Goal: Communication & Community: Answer question/provide support

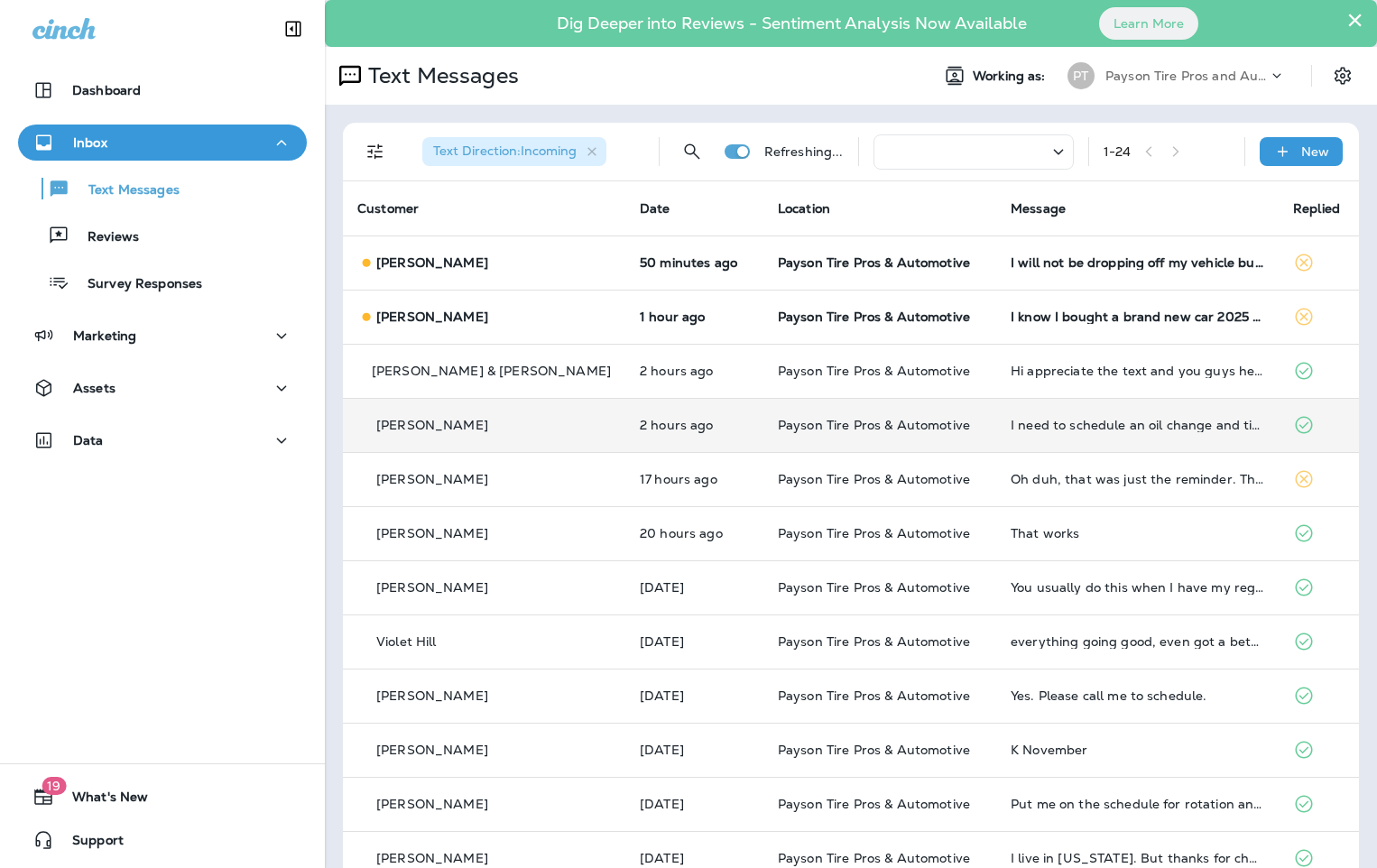
scroll to position [90, 0]
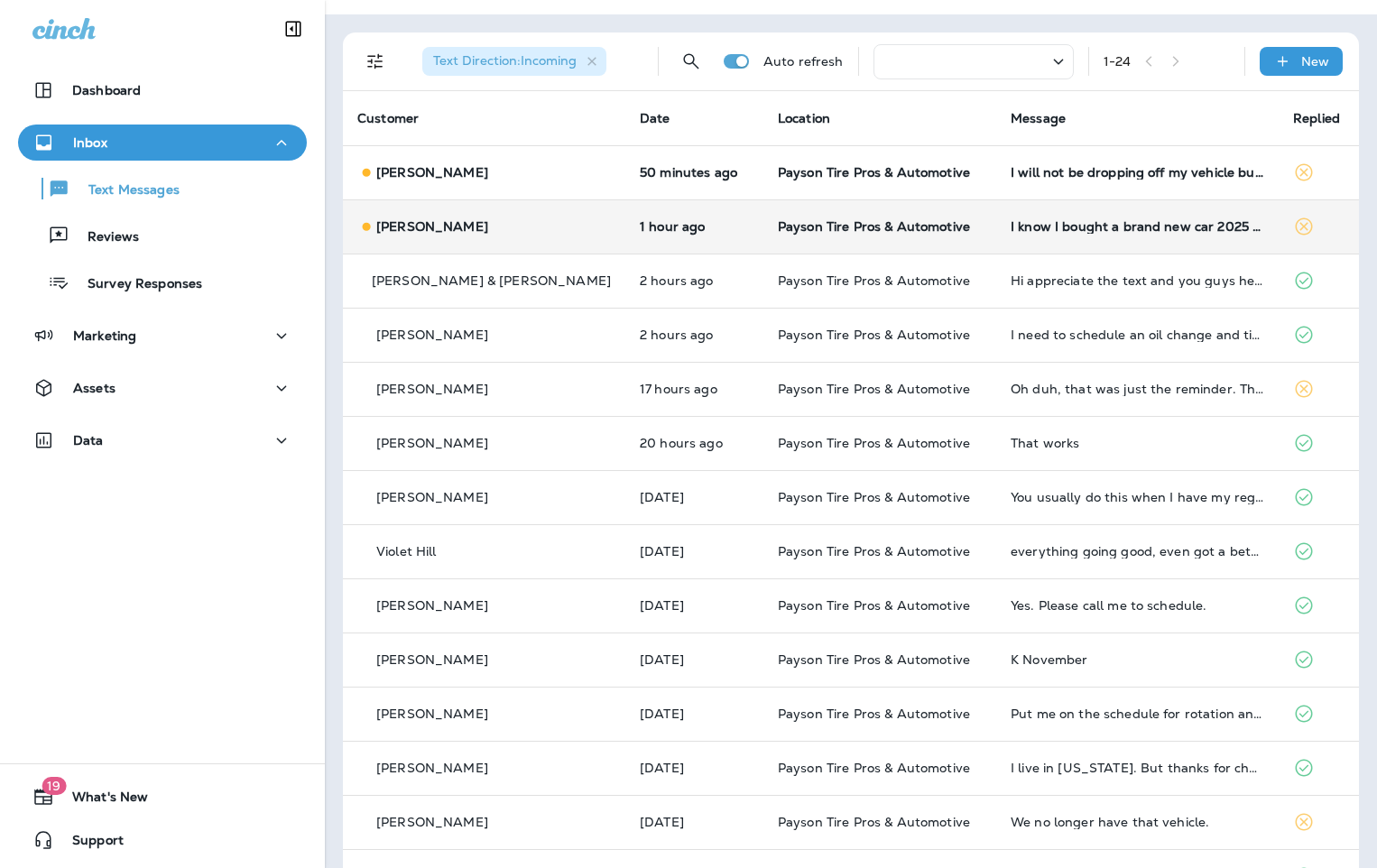
click at [515, 229] on div "[PERSON_NAME]" at bounding box center [483, 226] width 253 height 19
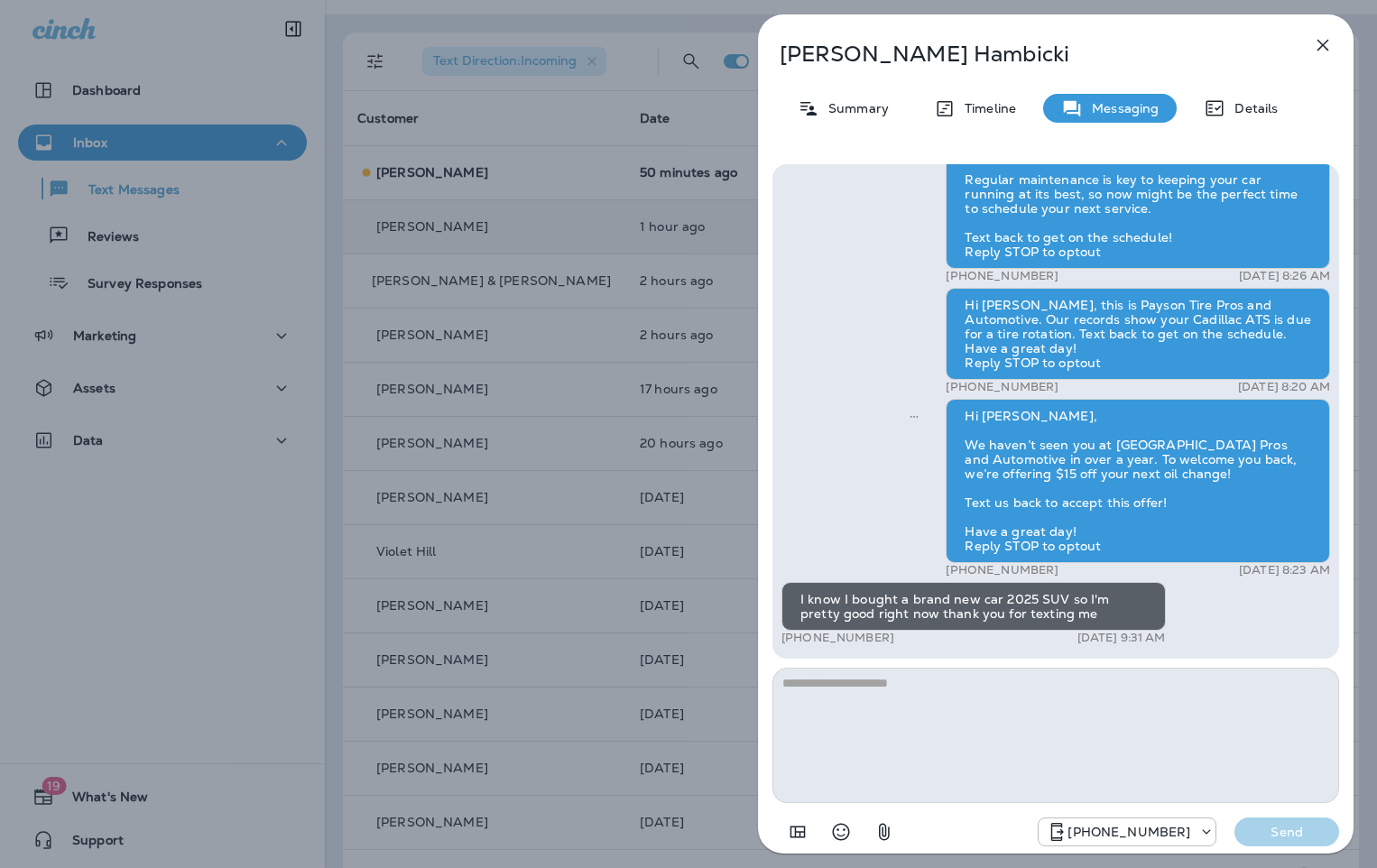
click at [468, 179] on div "[PERSON_NAME] Summary Timeline Messaging Details Hi [PERSON_NAME], this is [PER…" at bounding box center [688, 434] width 1377 height 868
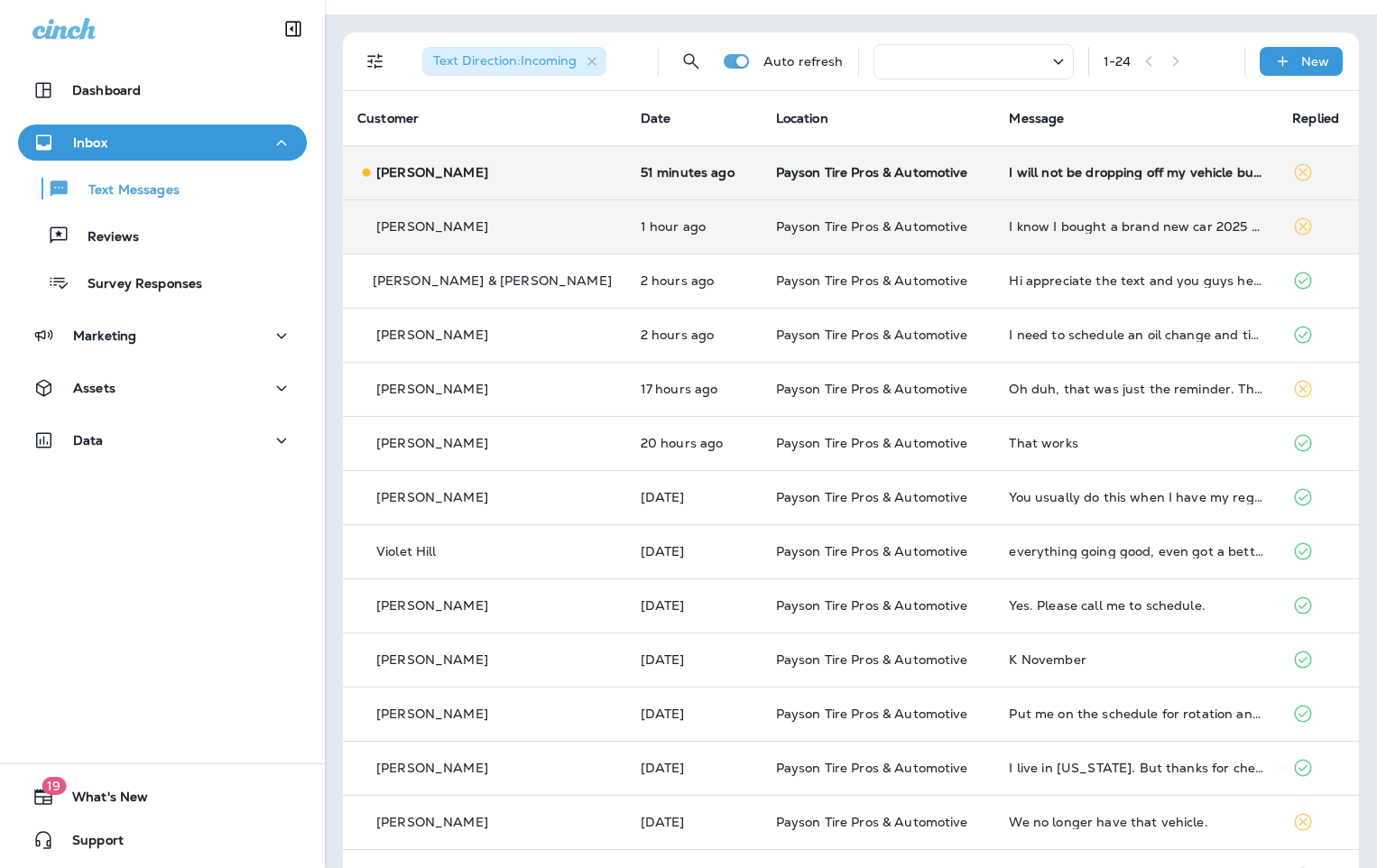
click at [500, 173] on div "[PERSON_NAME]" at bounding box center [484, 173] width 254 height 19
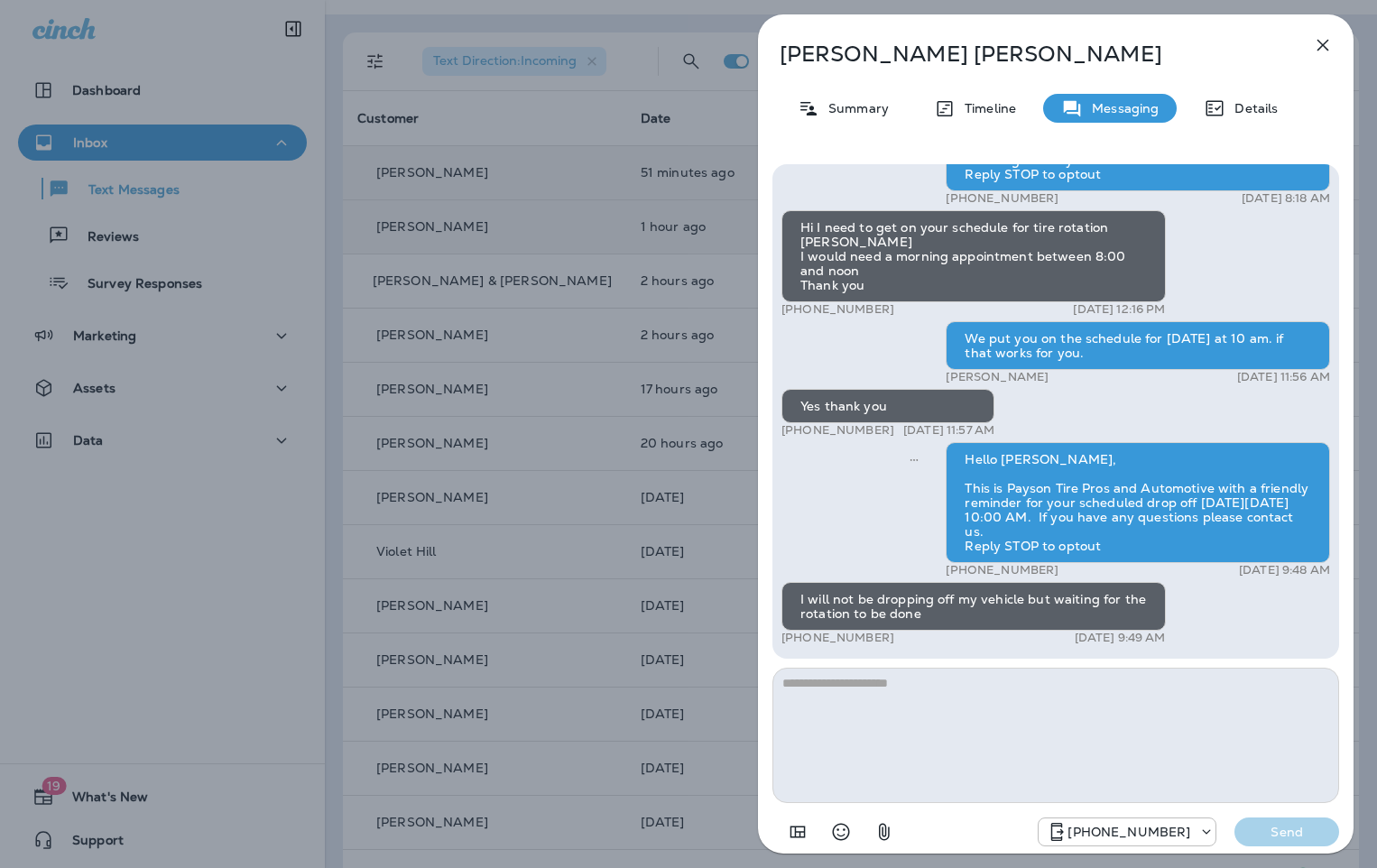
click at [508, 365] on div "[PERSON_NAME] Summary Timeline Messaging Details Hi [PERSON_NAME], It’s been a …" at bounding box center [688, 434] width 1377 height 868
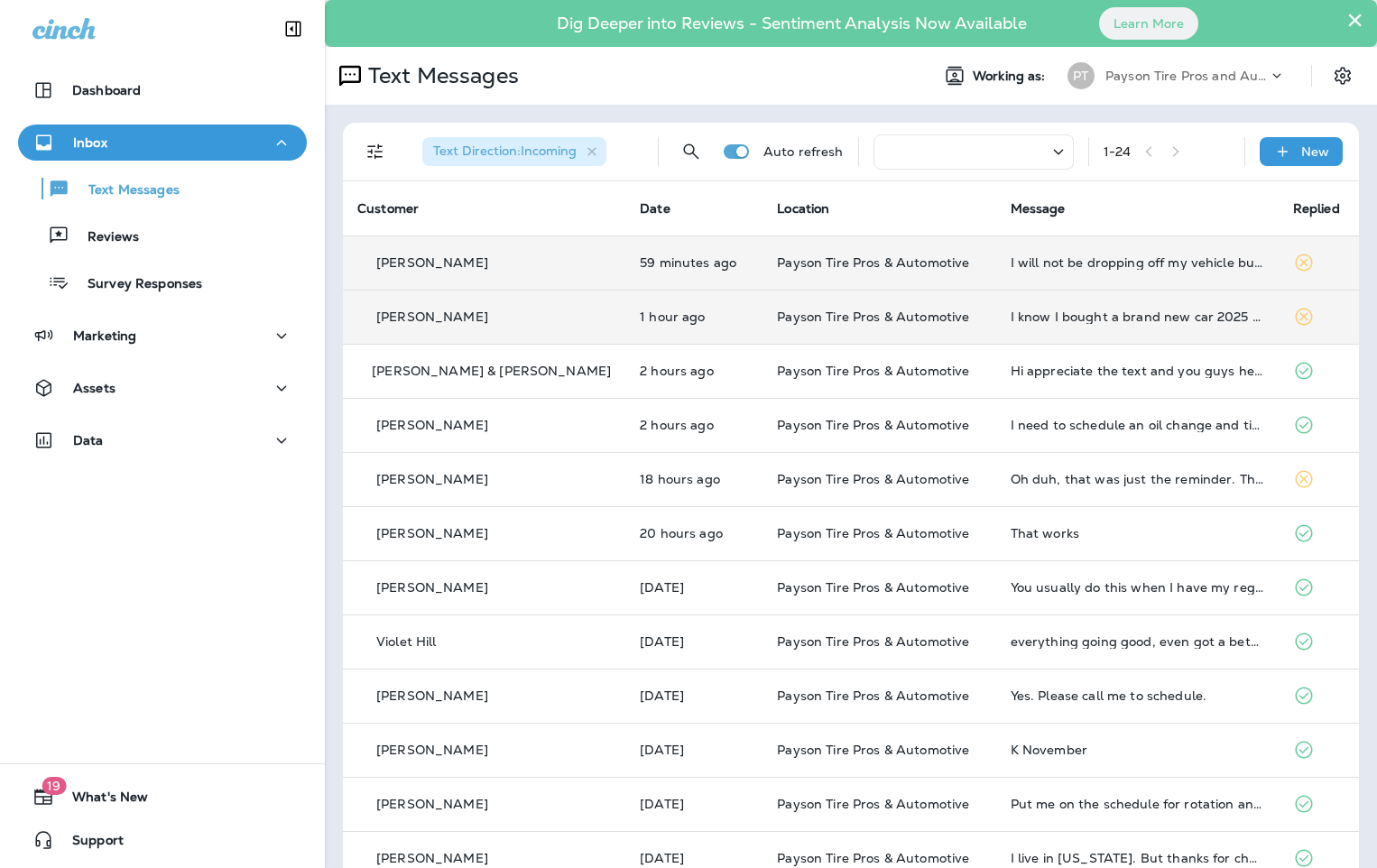
click at [511, 321] on div "[PERSON_NAME]" at bounding box center [483, 317] width 253 height 19
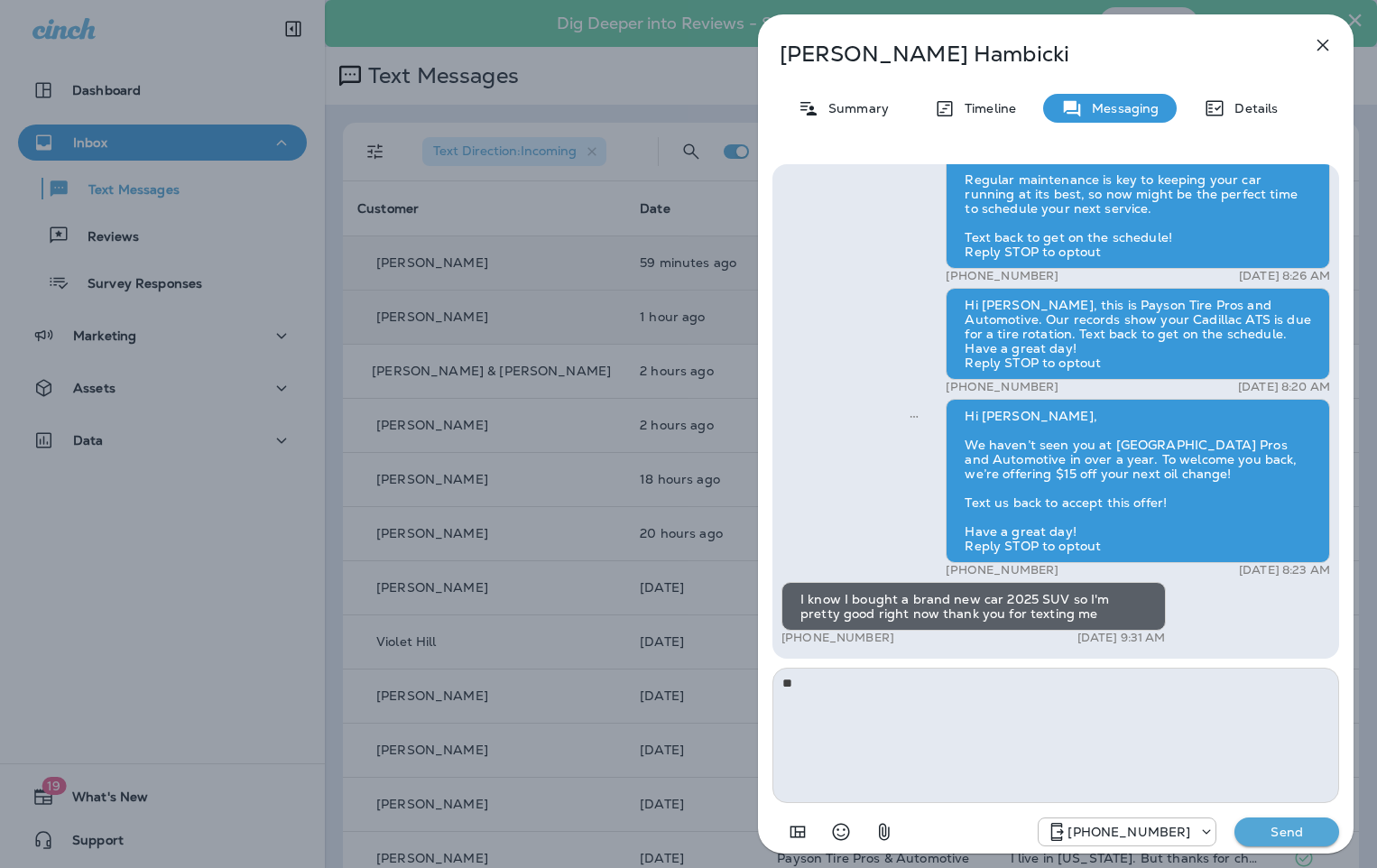
type textarea "*"
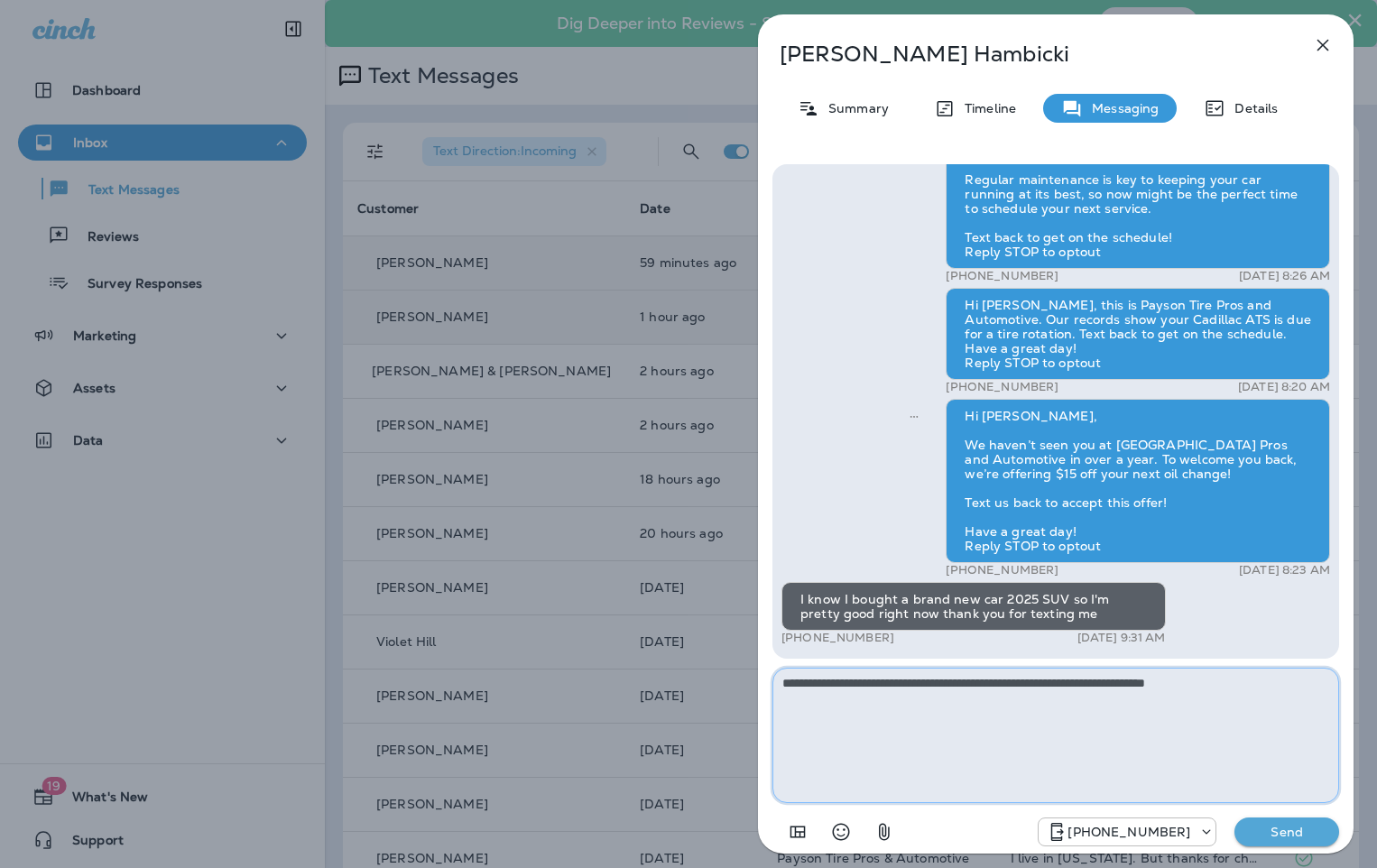
type textarea "**********"
click at [1292, 833] on p "Send" at bounding box center [1286, 832] width 75 height 16
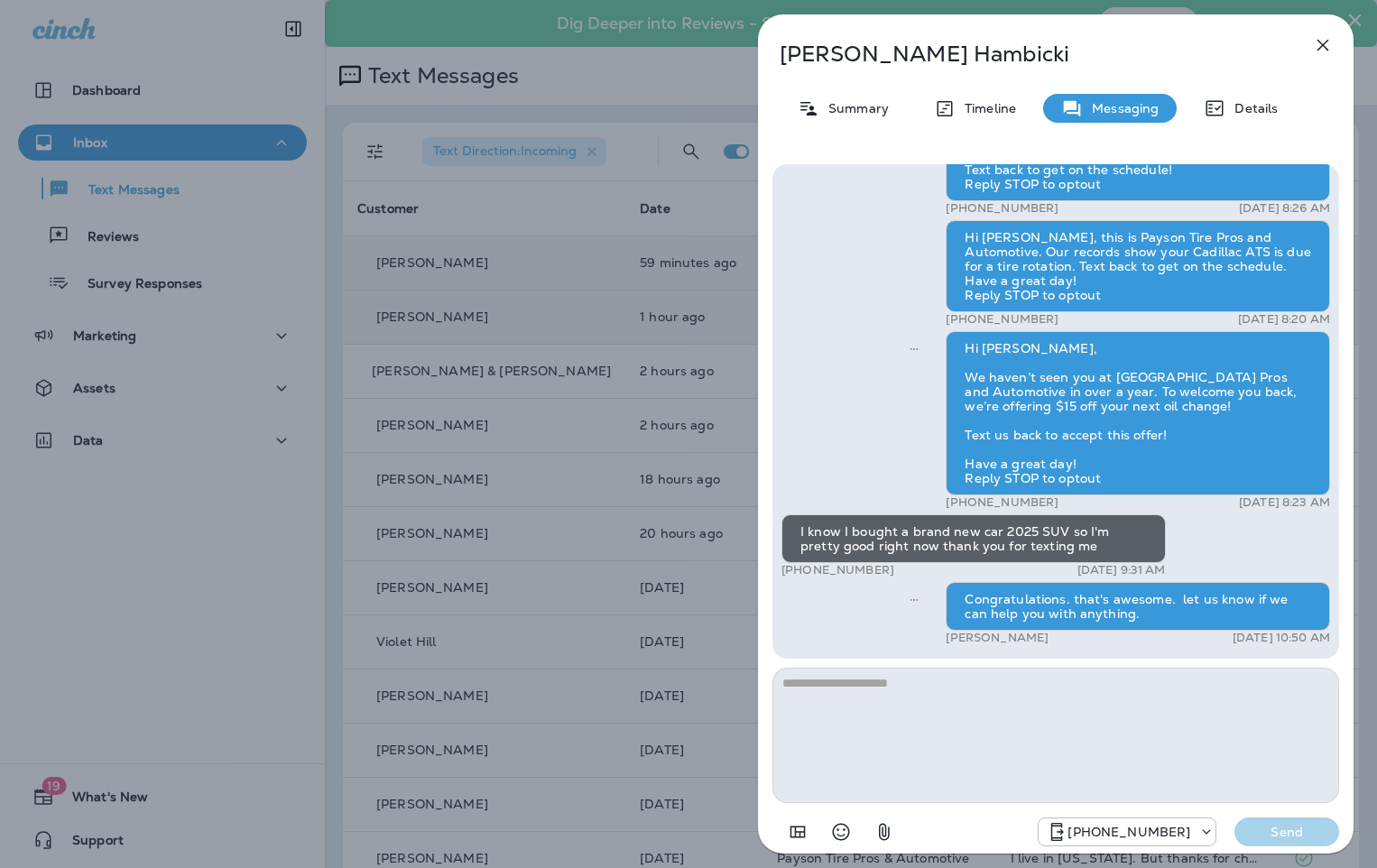
click at [522, 380] on div "[PERSON_NAME] Summary Timeline Messaging Details Hi [PERSON_NAME], this is [PER…" at bounding box center [688, 434] width 1377 height 868
